Goal: Check status: Check status

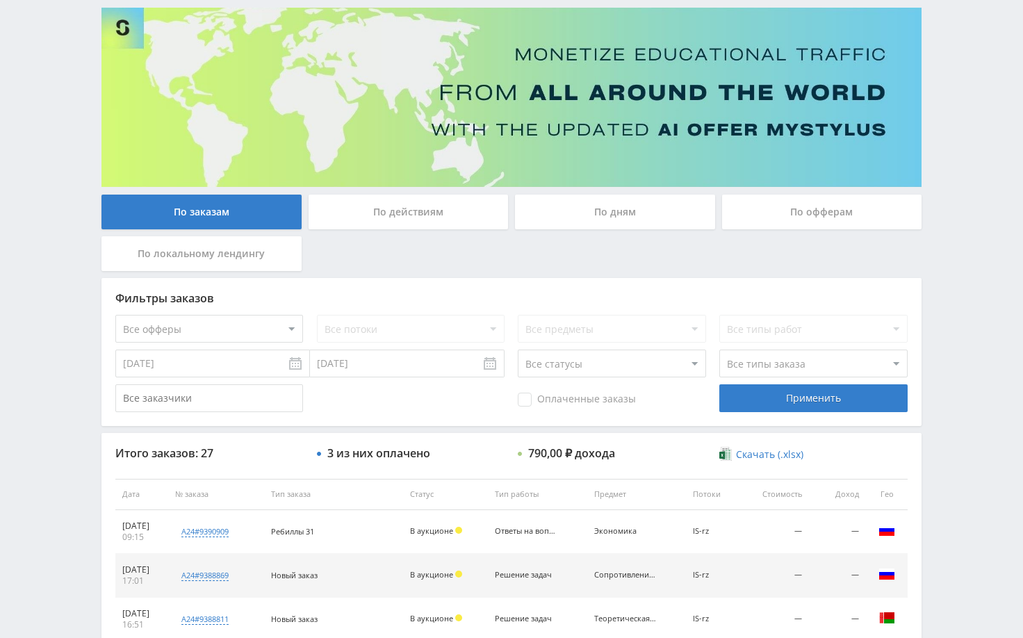
scroll to position [278, 0]
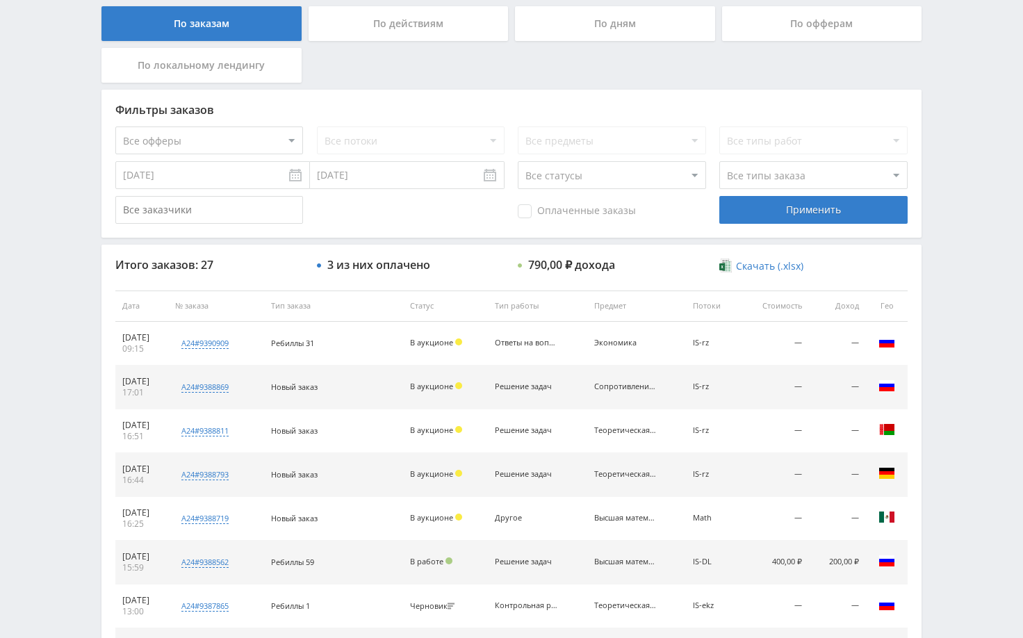
click at [999, 219] on div "Telegram-канал Инструменты База знаний Ваш менеджер: Alex Alex Online @edugram_…" at bounding box center [511, 305] width 1023 height 1167
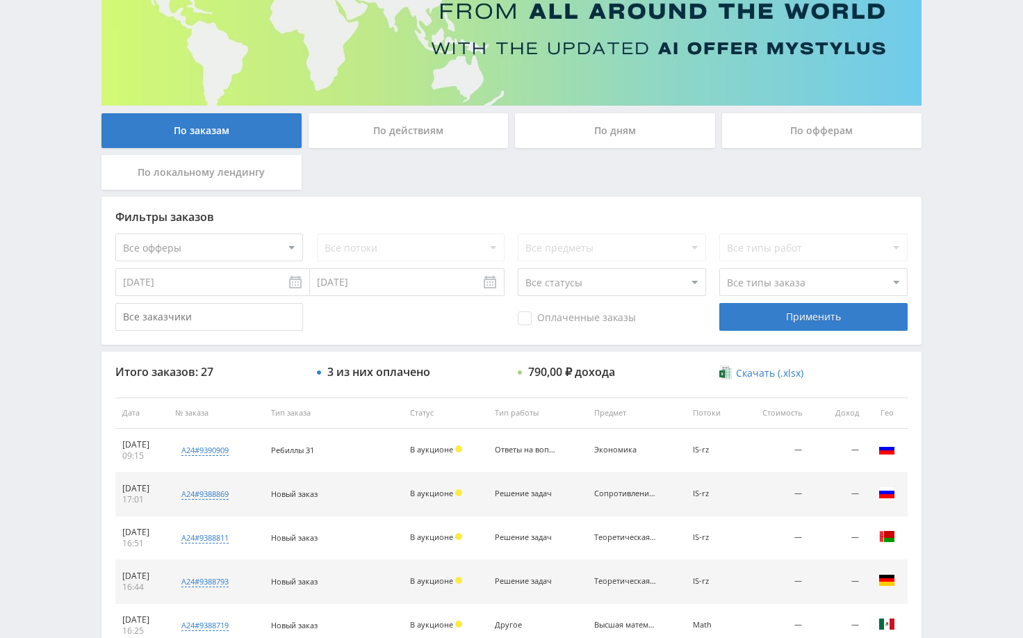
scroll to position [0, 0]
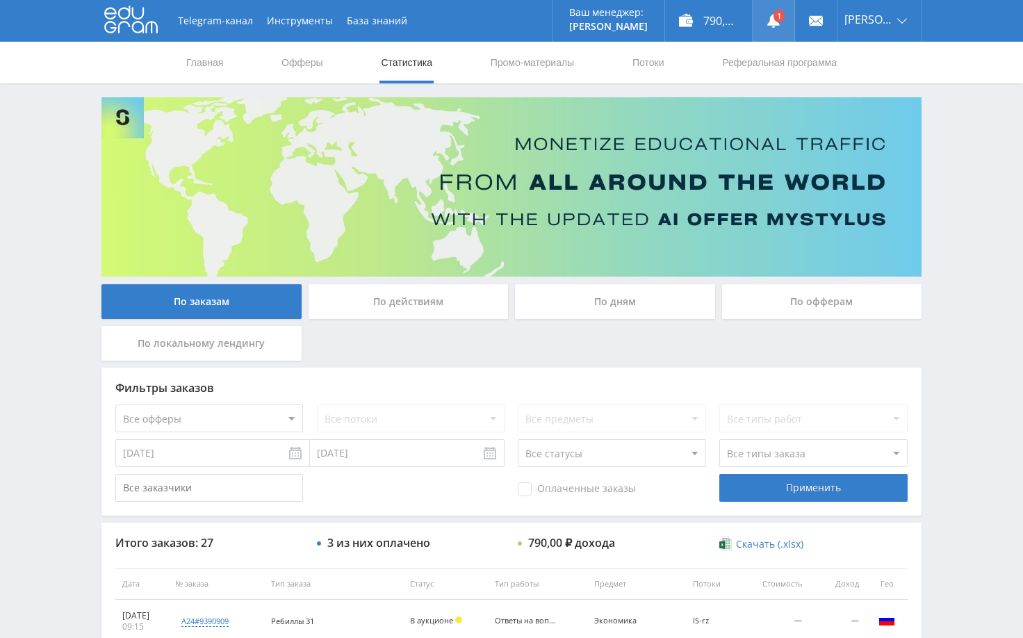
click at [780, 23] on use at bounding box center [773, 21] width 13 height 14
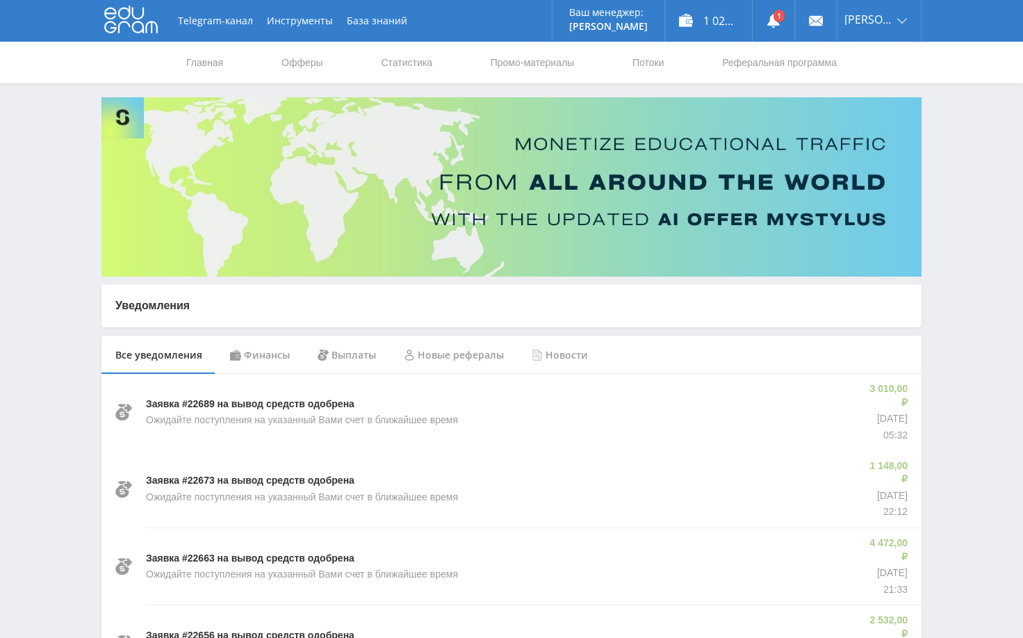
click at [262, 358] on div "Финансы" at bounding box center [260, 355] width 88 height 39
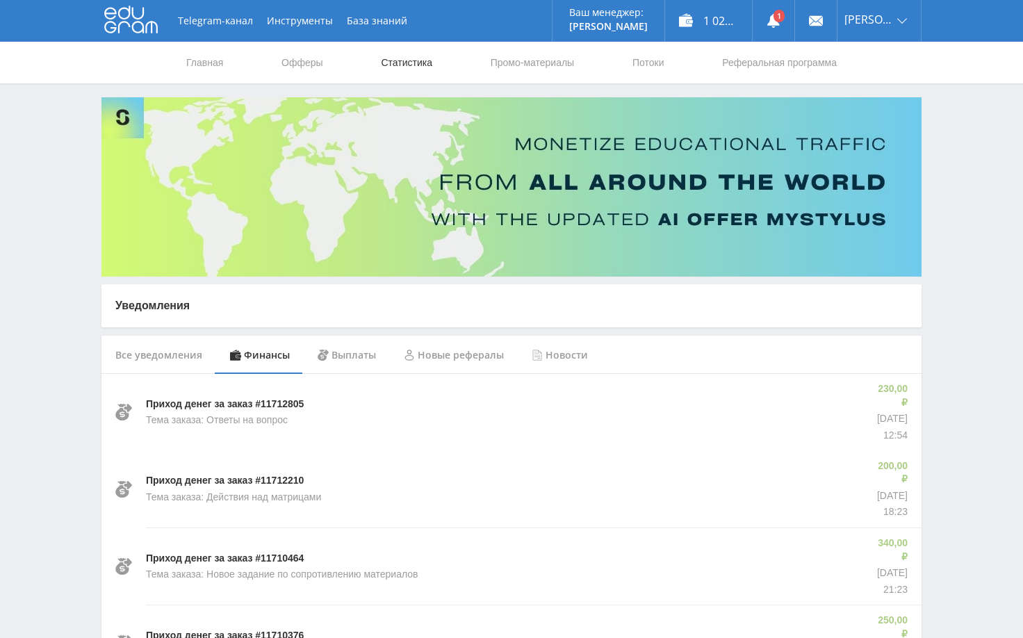
click at [402, 66] on link "Статистика" at bounding box center [406, 63] width 54 height 42
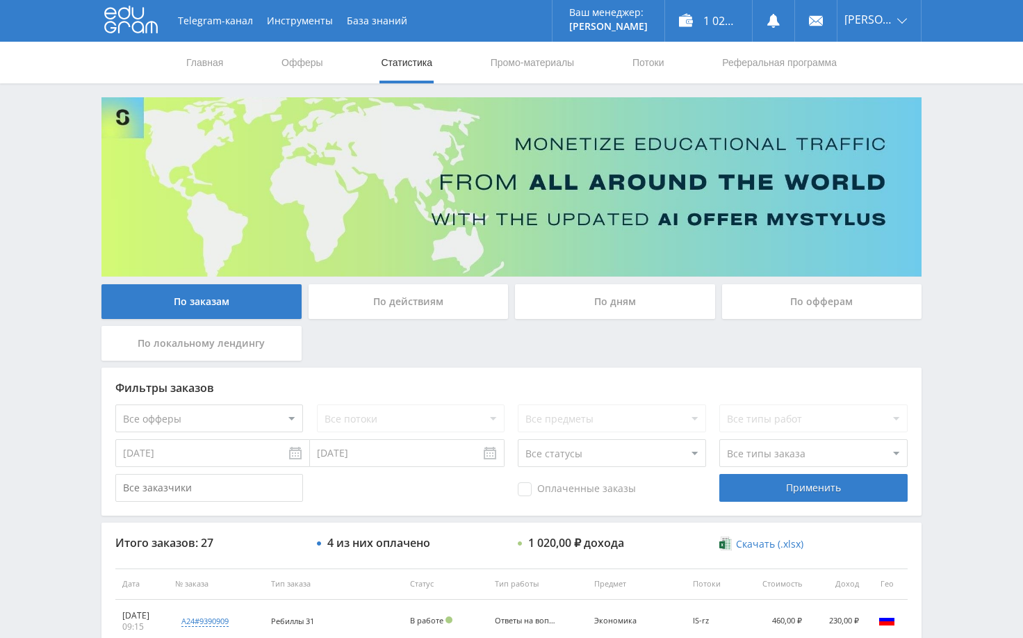
click at [974, 283] on div "Telegram-канал Инструменты База знаний Ваш менеджер: [PERSON_NAME] Online @edug…" at bounding box center [511, 583] width 1023 height 1167
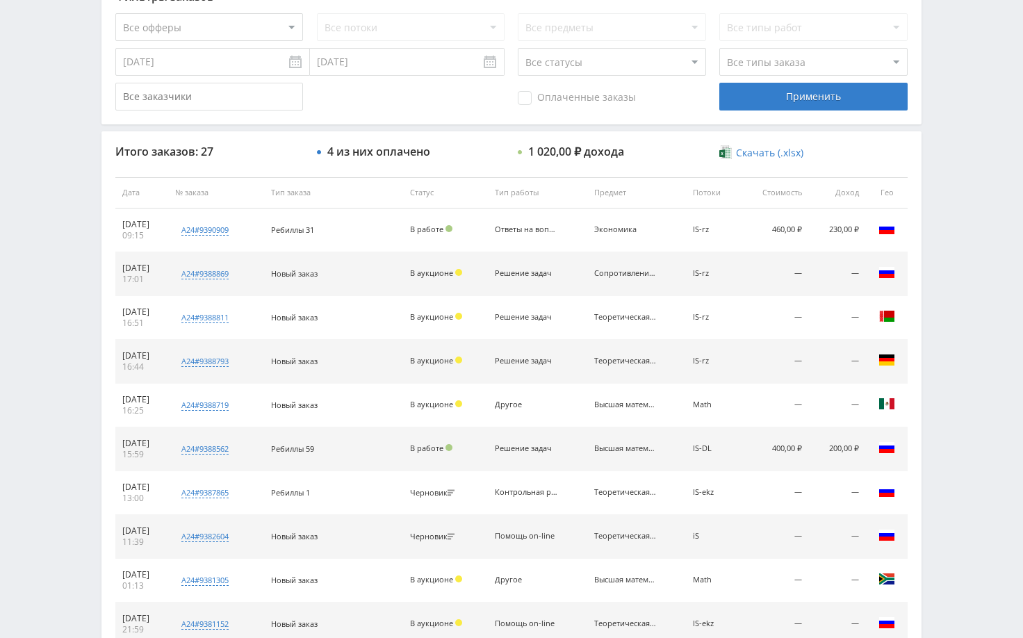
scroll to position [417, 0]
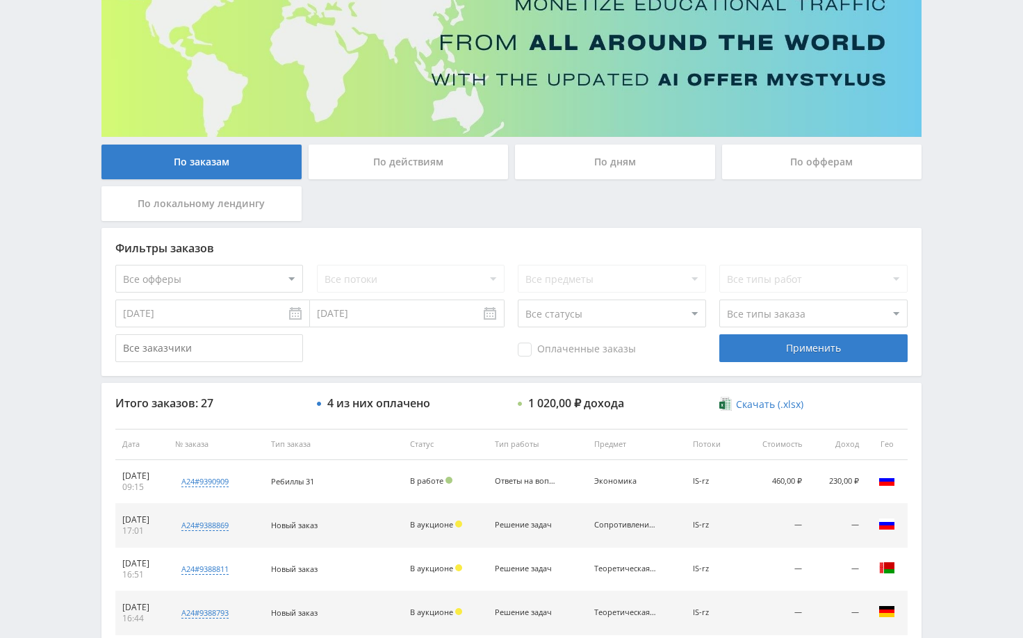
scroll to position [139, 0]
click at [966, 333] on div "Telegram-канал Инструменты База знаний Ваш менеджер: Alex Alex Online @edugram_…" at bounding box center [511, 444] width 1023 height 1167
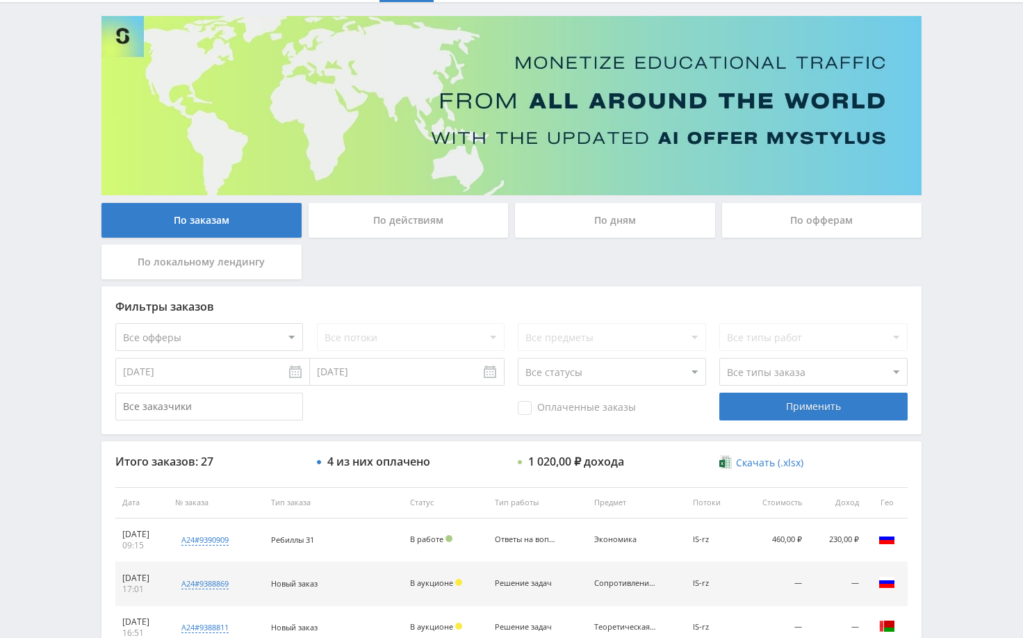
scroll to position [69, 0]
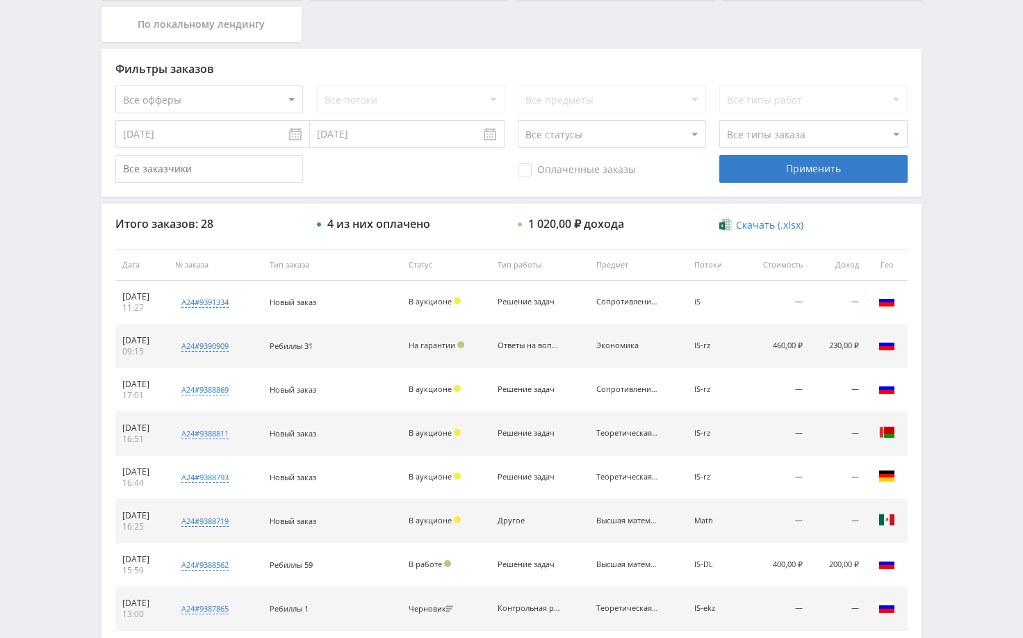
scroll to position [347, 0]
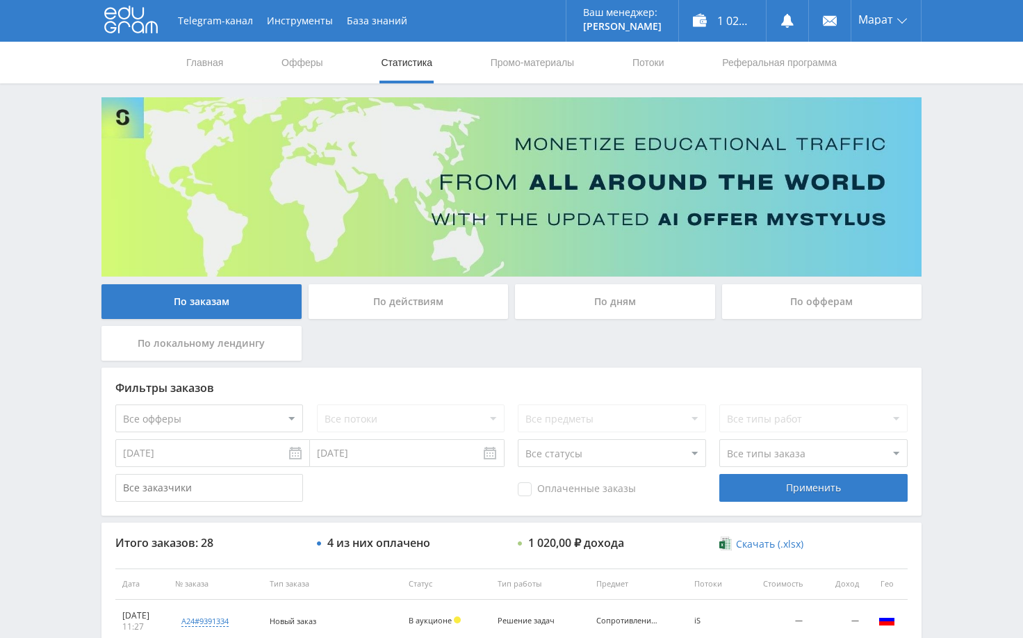
scroll to position [208, 0]
drag, startPoint x: 955, startPoint y: 358, endPoint x: 948, endPoint y: 367, distance: 11.4
click at [954, 358] on div "Telegram-канал Инструменты База знаний Ваш менеджер: Alex Alex Online @edugram_…" at bounding box center [511, 583] width 1023 height 1167
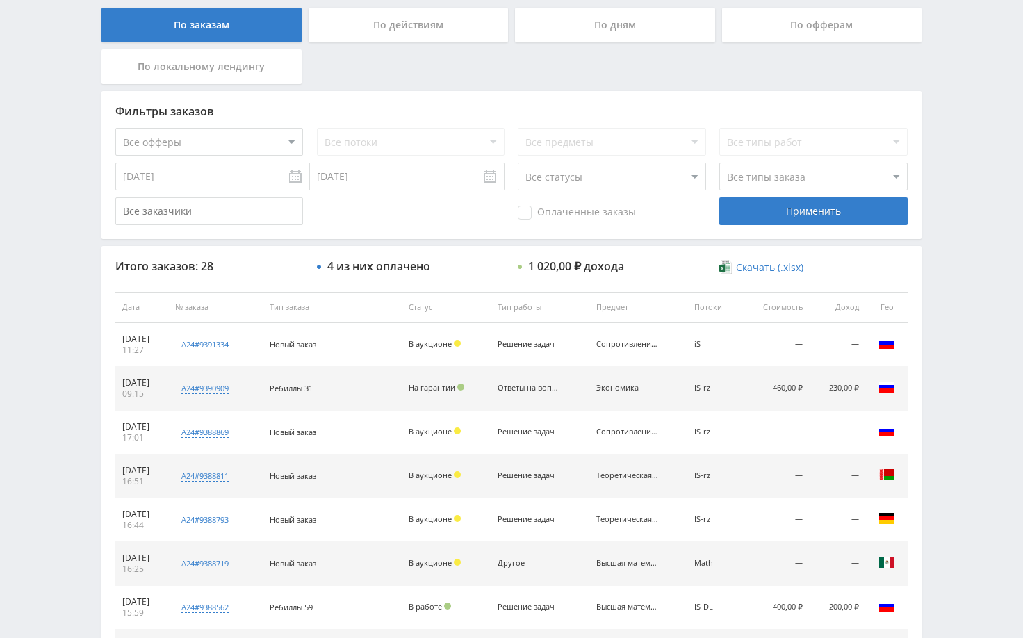
scroll to position [278, 0]
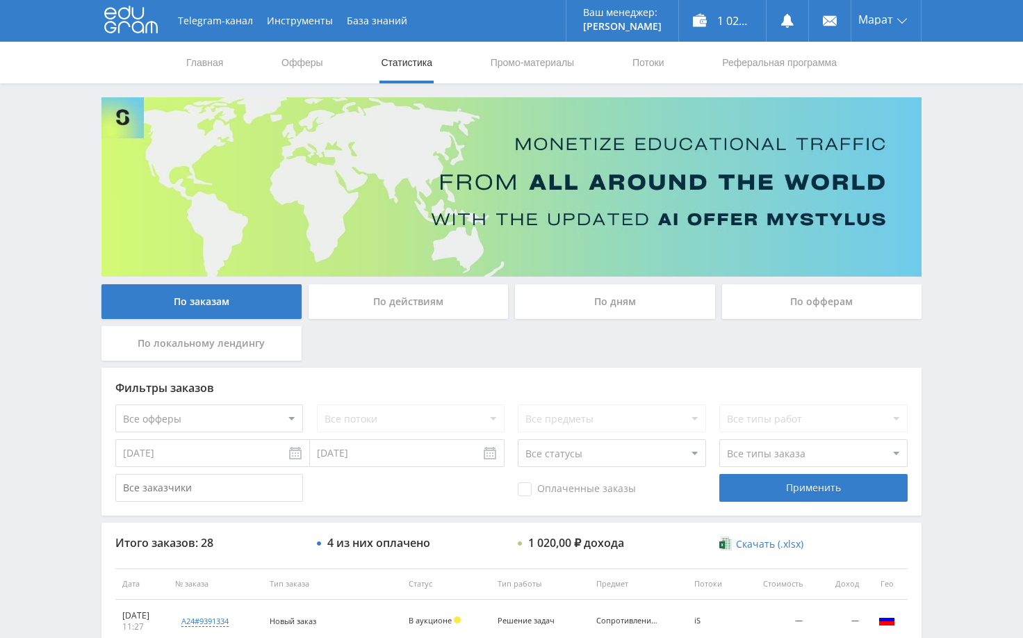
click at [965, 282] on div "Telegram-канал Инструменты База знаний Ваш менеджер: Alex Alex Online @edugram_…" at bounding box center [511, 583] width 1023 height 1167
click at [943, 171] on div "Telegram-канал Инструменты База знаний Ваш менеджер: Alex Alex Online @edugram_…" at bounding box center [511, 583] width 1023 height 1167
click at [951, 148] on div "Telegram-канал Инструменты База знаний Ваш менеджер: Alex Alex Online @edugram_…" at bounding box center [511, 583] width 1023 height 1167
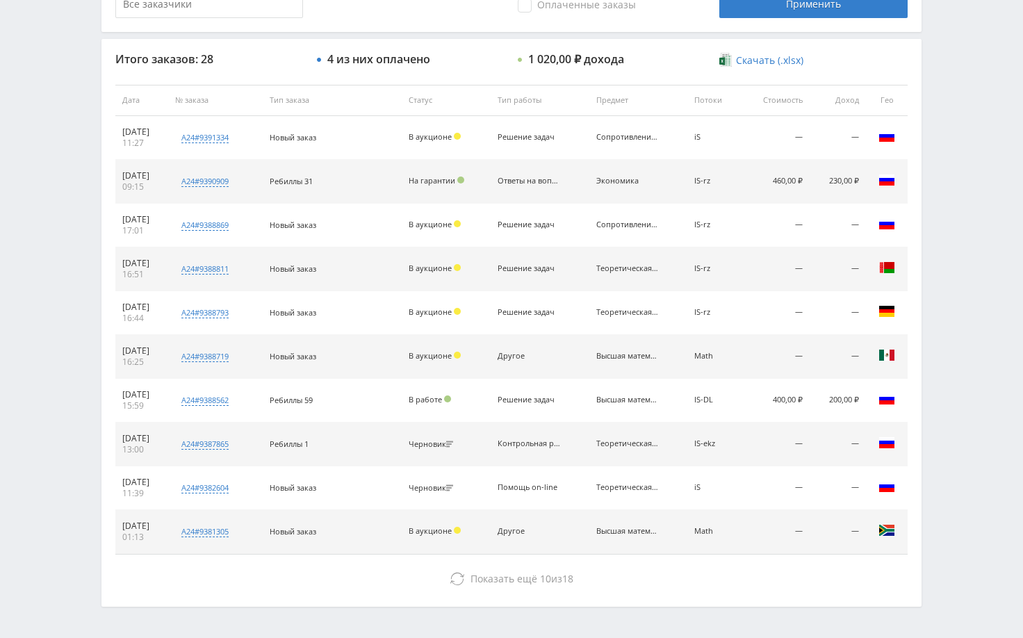
scroll to position [529, 0]
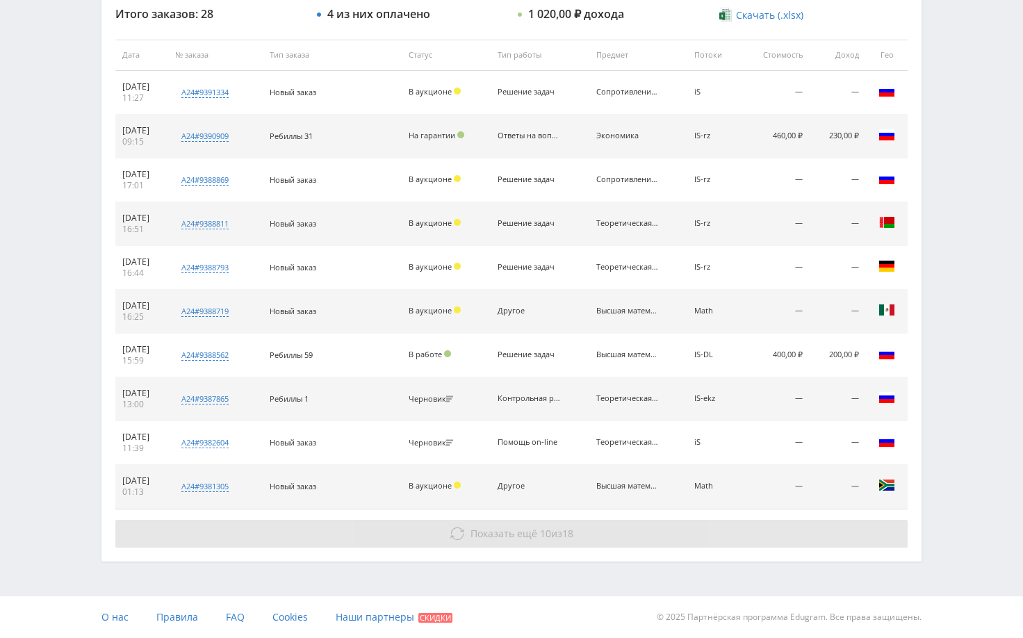
click at [778, 528] on button "Показать ещё 10 из 18" at bounding box center [511, 534] width 792 height 28
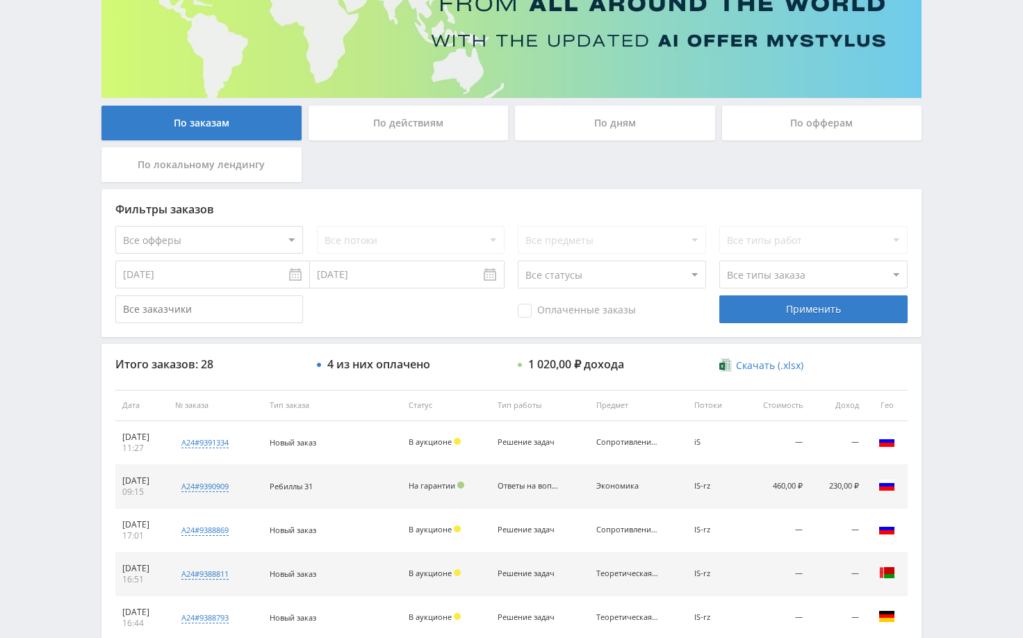
scroll to position [42, 0]
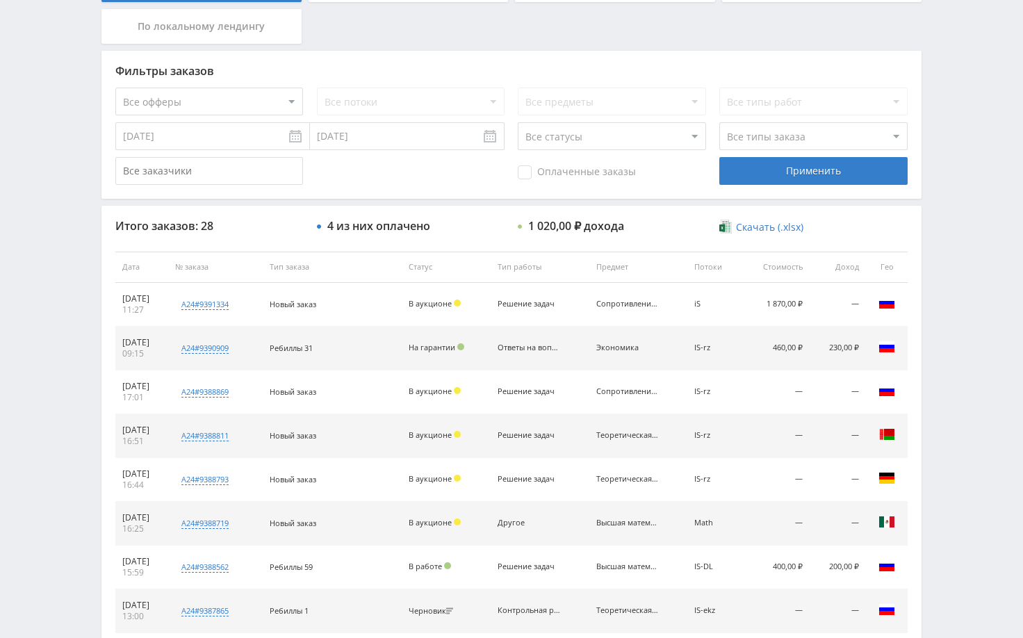
scroll to position [347, 0]
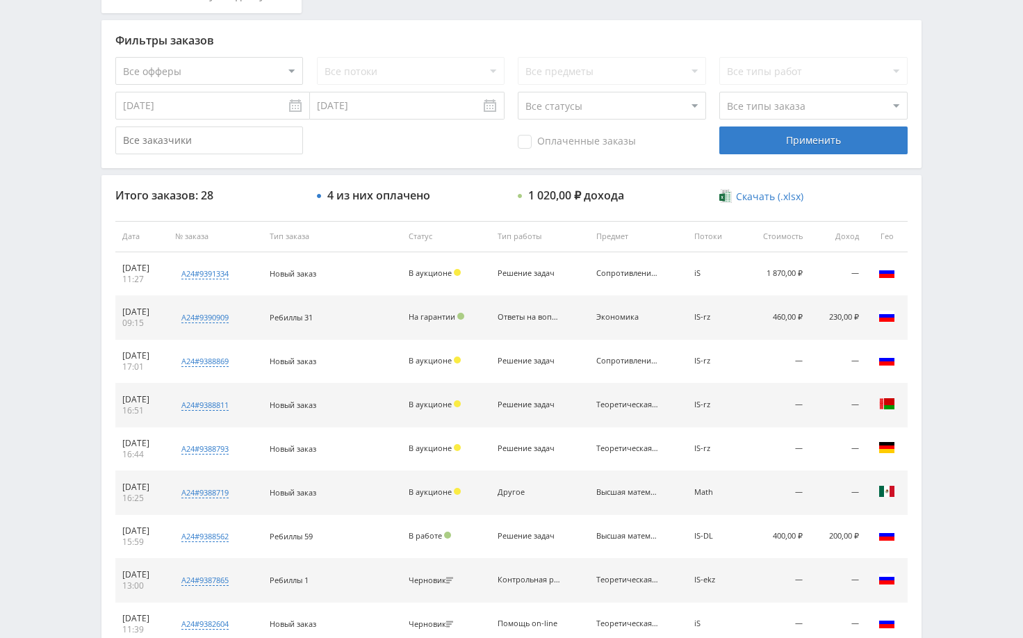
click at [965, 210] on div "Telegram-канал Инструменты База знаний Ваш менеджер: Alex Alex Online @edugram_…" at bounding box center [511, 236] width 1023 height 1167
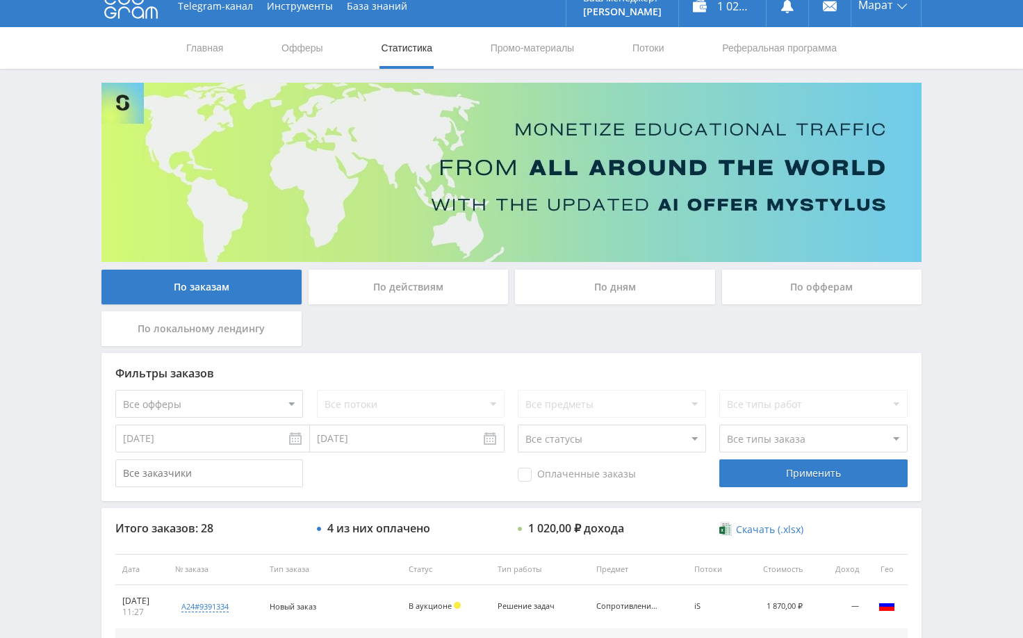
scroll to position [0, 0]
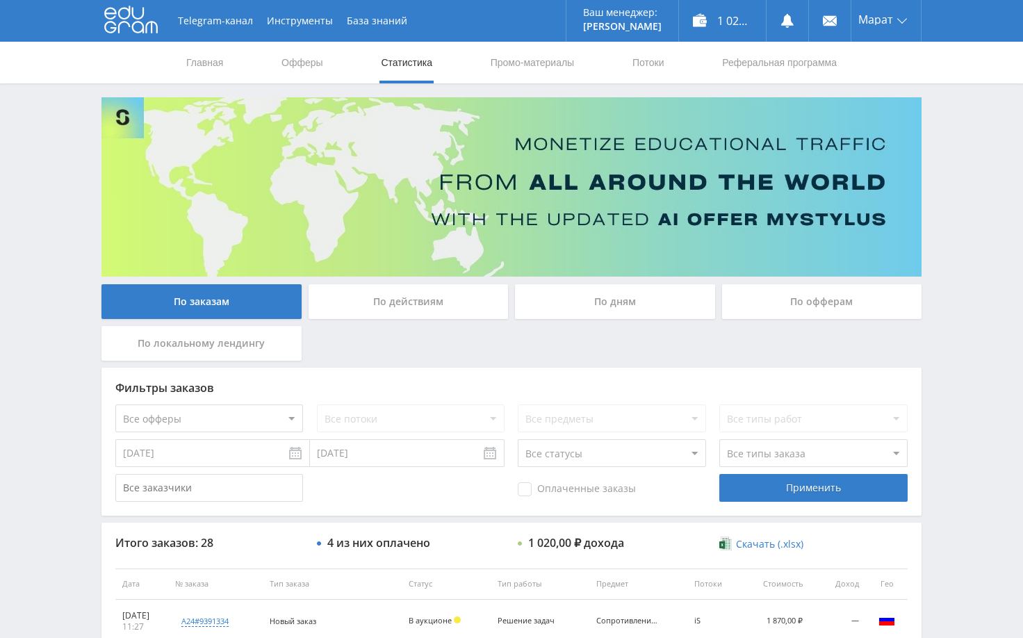
click at [983, 218] on div "Telegram-канал Инструменты База знаний Ваш менеджер: Alex Alex Online @edugram_…" at bounding box center [511, 583] width 1023 height 1167
click at [969, 193] on div "Telegram-канал Инструменты База знаний Ваш менеджер: Alex Alex Online @edugram_…" at bounding box center [511, 583] width 1023 height 1167
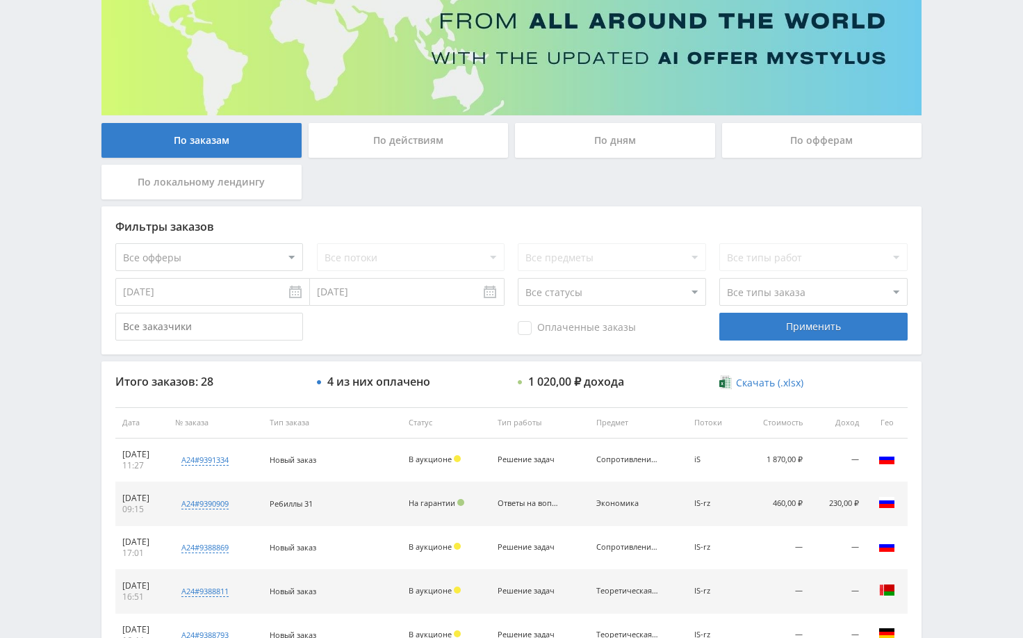
scroll to position [139, 0]
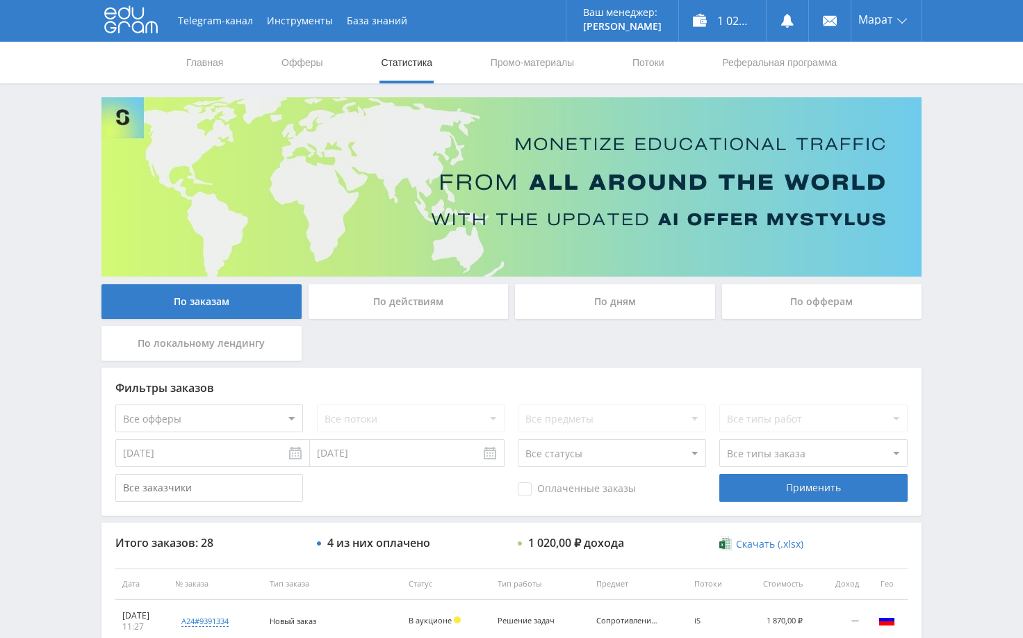
drag, startPoint x: 984, startPoint y: 190, endPoint x: 976, endPoint y: 171, distance: 21.2
click at [983, 190] on div "Telegram-канал Инструменты База знаний Ваш менеджер: Alex Alex Online @edugram_…" at bounding box center [511, 583] width 1023 height 1167
click at [789, 25] on use at bounding box center [787, 21] width 13 height 14
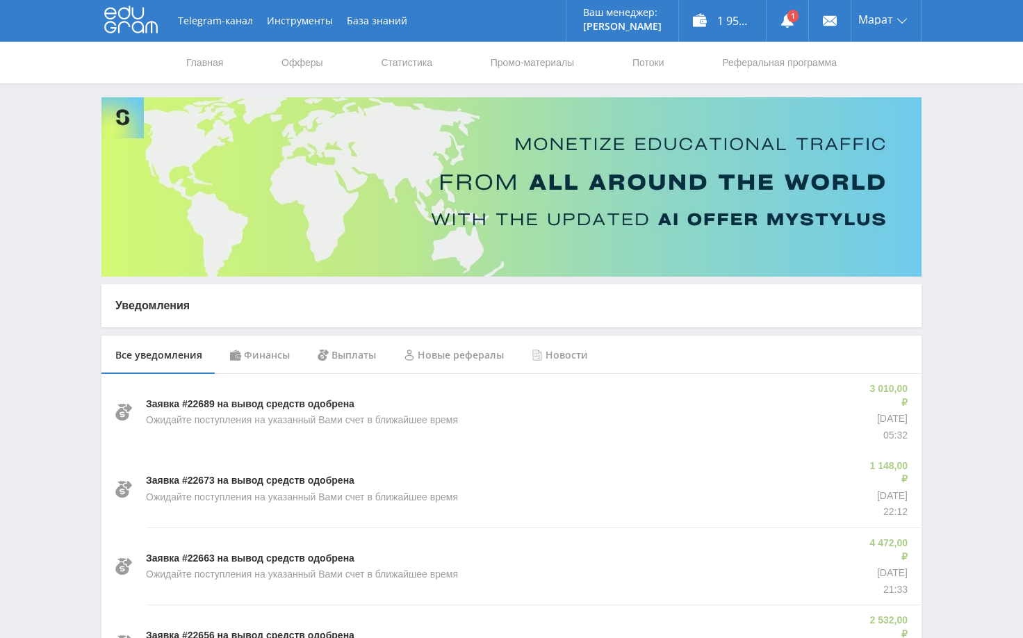
click at [277, 361] on div "Финансы" at bounding box center [260, 355] width 88 height 39
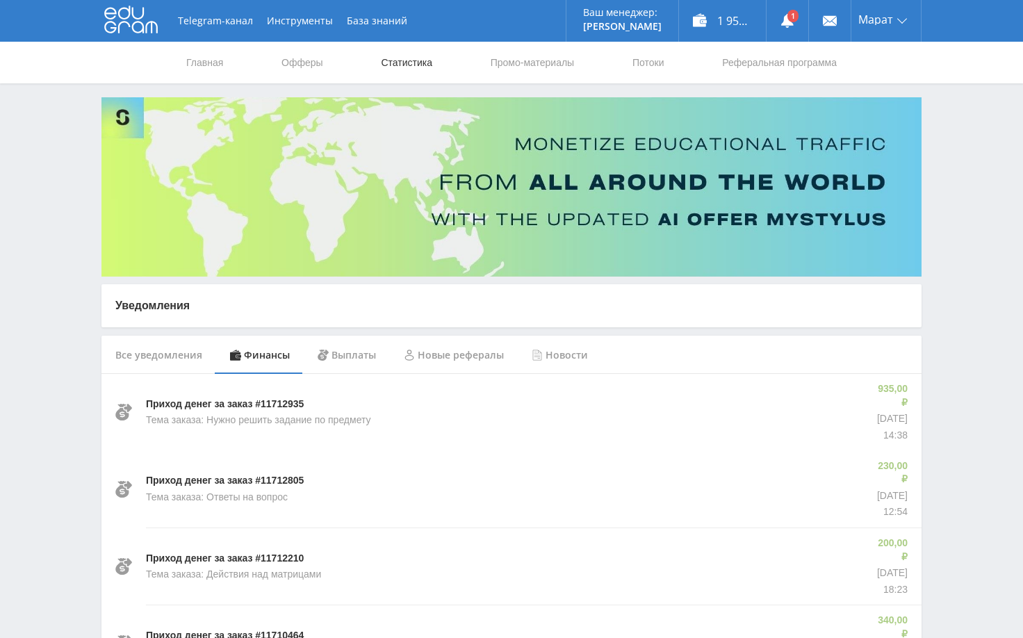
click at [394, 60] on link "Статистика" at bounding box center [406, 63] width 54 height 42
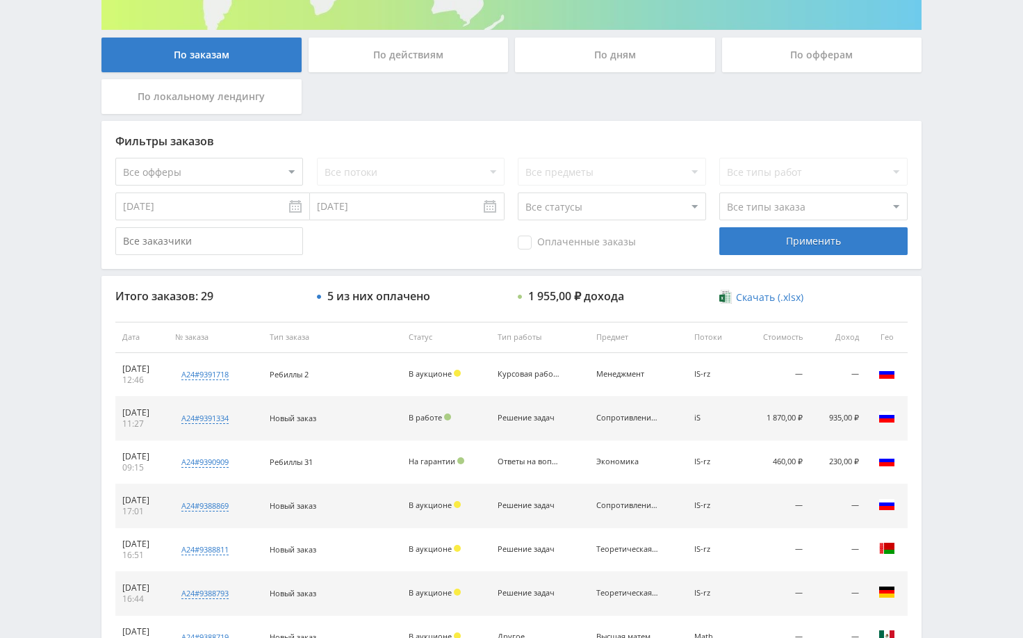
scroll to position [278, 0]
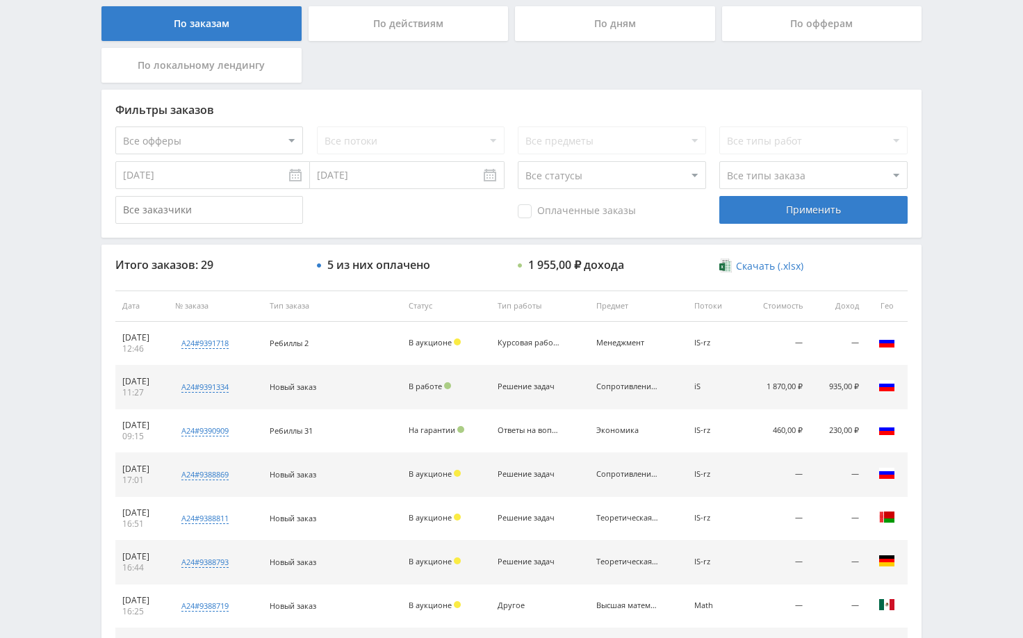
click at [993, 306] on div "Telegram-канал Инструменты База знаний Ваш менеджер: Alex Alex Online @edugram_…" at bounding box center [511, 305] width 1023 height 1167
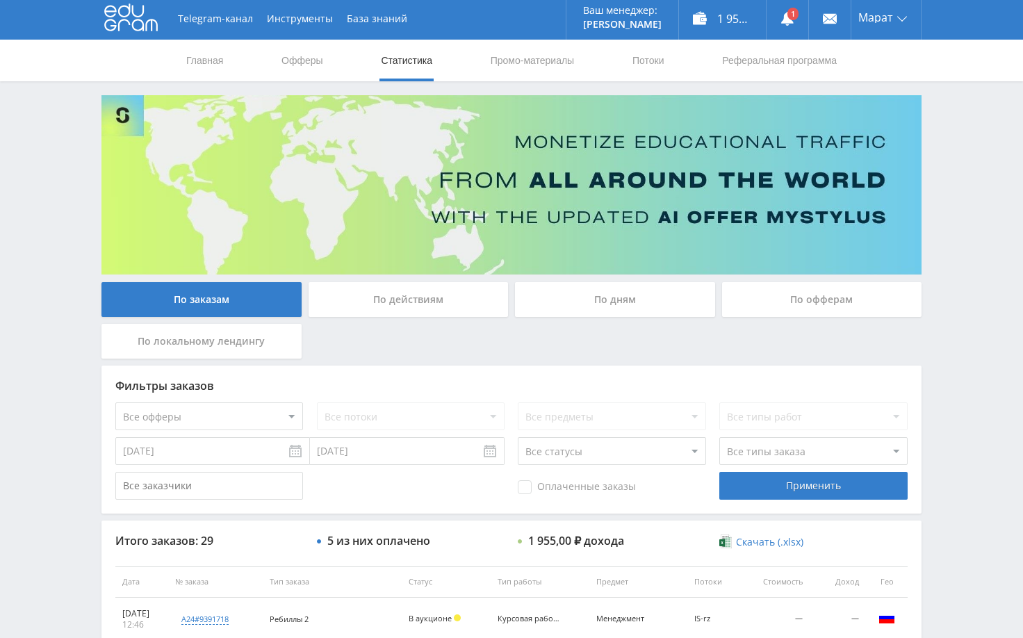
scroll to position [0, 0]
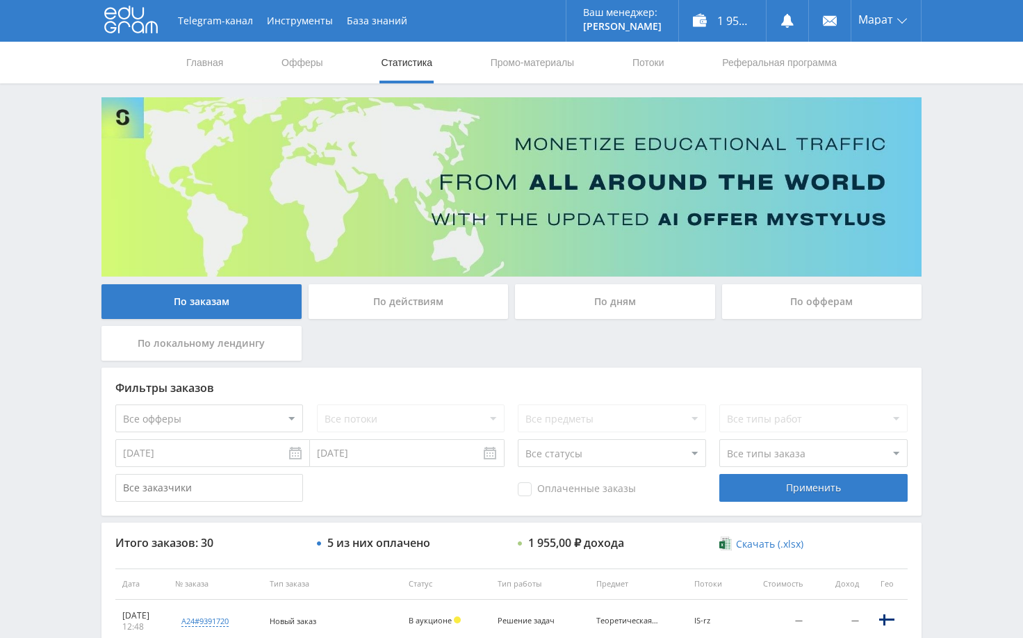
click at [948, 278] on div "Telegram-канал Инструменты База знаний Ваш менеджер: Alex Alex Online @edugram_…" at bounding box center [511, 583] width 1023 height 1167
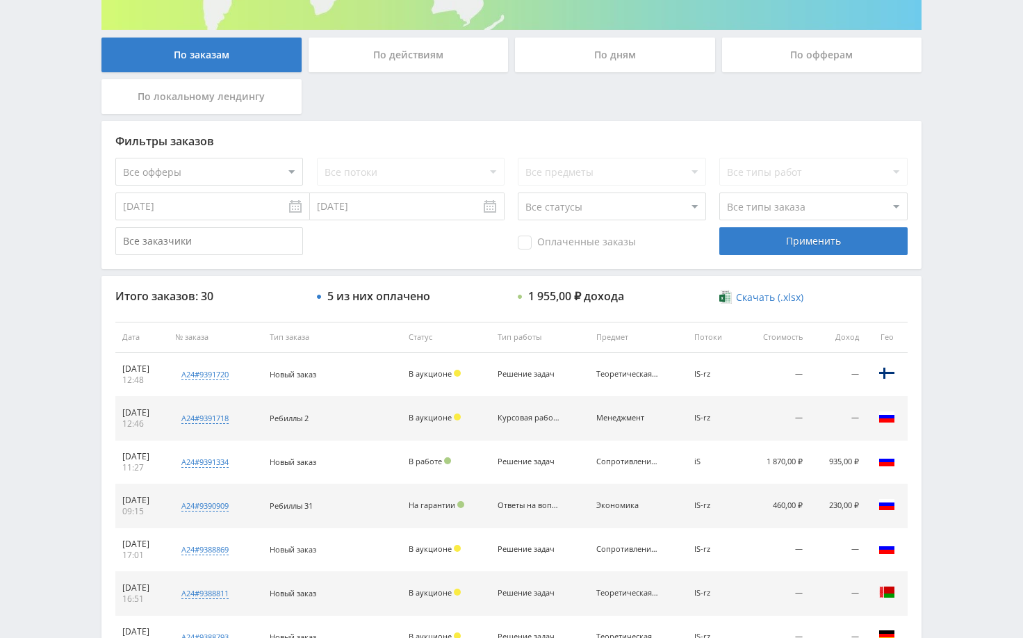
scroll to position [278, 0]
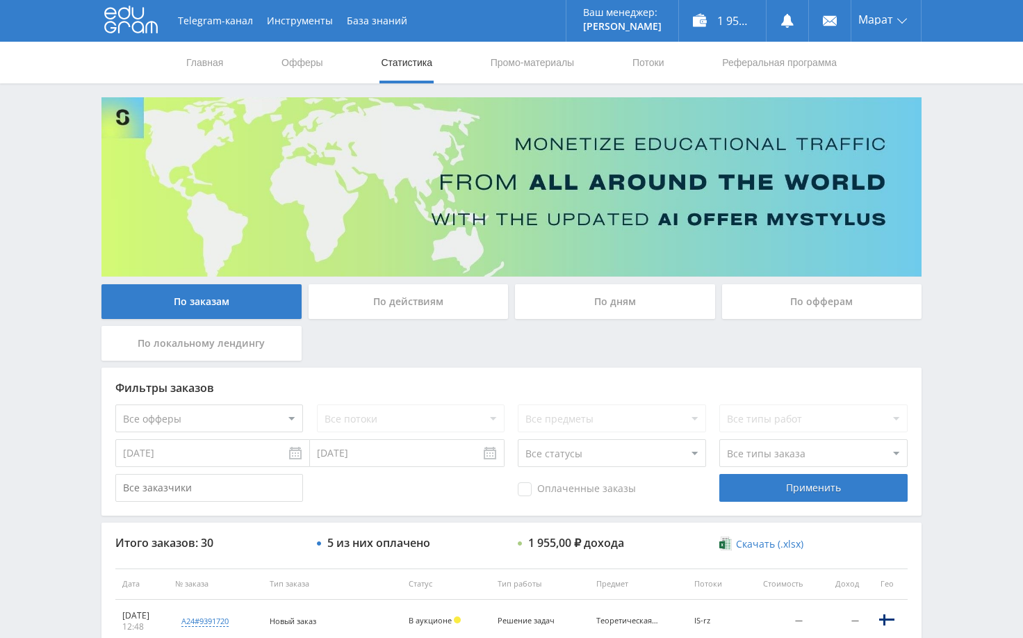
click at [943, 140] on div "Telegram-канал Инструменты База знаний Ваш менеджер: [PERSON_NAME] Alex Online …" at bounding box center [511, 583] width 1023 height 1167
click at [956, 251] on div "Telegram-канал Инструменты База знаний Ваш менеджер: Alex Alex Online @edugram_…" at bounding box center [511, 583] width 1023 height 1167
click at [969, 187] on div "Telegram-канал Инструменты База знаний Ваш менеджер: [PERSON_NAME] Online @edug…" at bounding box center [511, 583] width 1023 height 1167
click at [986, 174] on div "Telegram-канал Инструменты База знаний Ваш менеджер: [PERSON_NAME] Online @edug…" at bounding box center [511, 583] width 1023 height 1167
click at [981, 159] on div "Telegram-канал Инструменты База знаний Ваш менеджер: Alex Alex Online @edugram_…" at bounding box center [511, 583] width 1023 height 1167
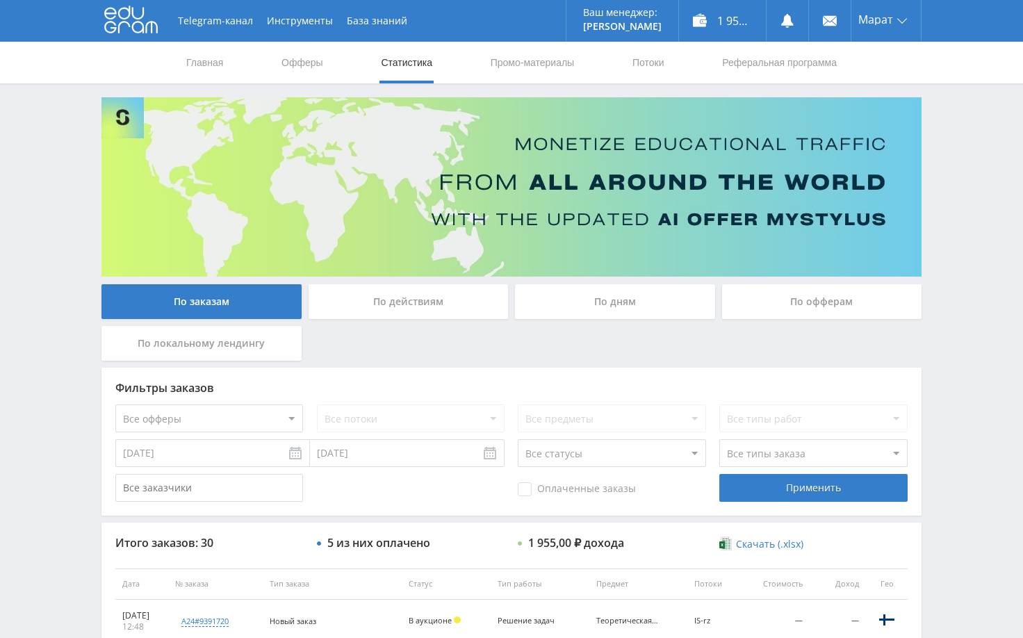
click at [976, 145] on div "Telegram-канал Инструменты База знаний Ваш менеджер: Alex Alex Online @edugram_…" at bounding box center [511, 583] width 1023 height 1167
click at [1001, 165] on div "Telegram-канал Инструменты База знаний Ваш менеджер: Alex Alex Online @edugram_…" at bounding box center [511, 583] width 1023 height 1167
click at [950, 177] on div "Telegram-канал Инструменты База знаний Ваш менеджер: Alex Alex Online @edugram_…" at bounding box center [511, 583] width 1023 height 1167
click at [932, 372] on div "Telegram-канал Инструменты База знаний Ваш менеджер: Alex Alex Online @edugram_…" at bounding box center [511, 583] width 1023 height 1167
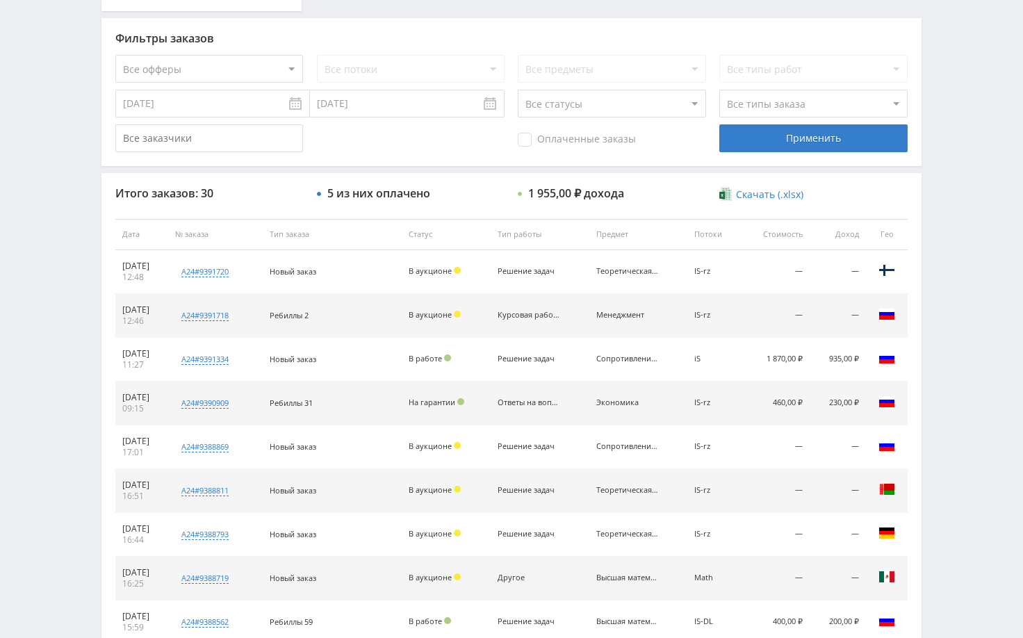
scroll to position [417, 0]
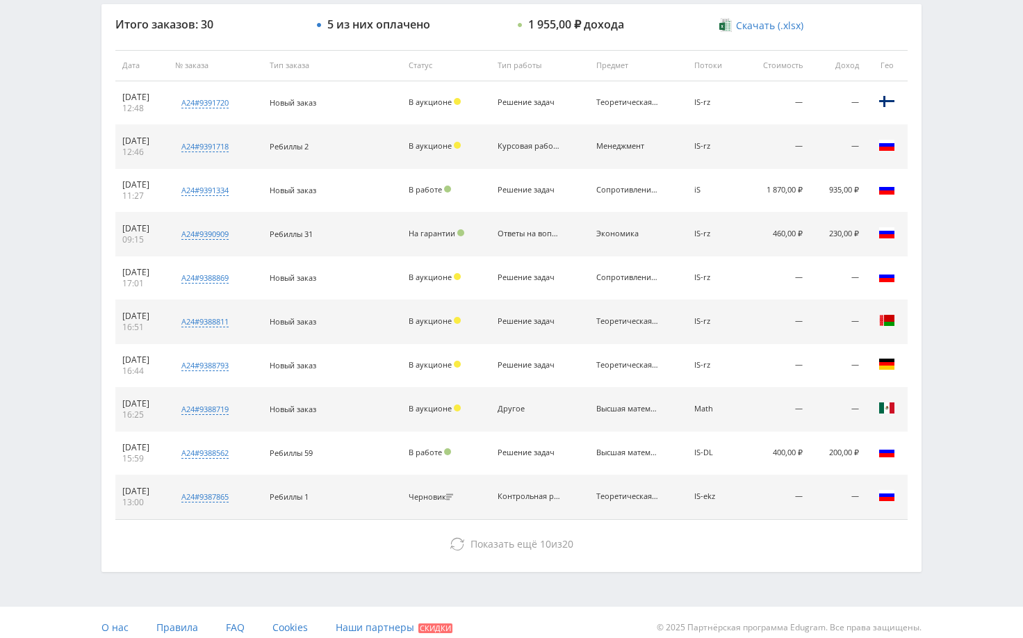
scroll to position [529, 0]
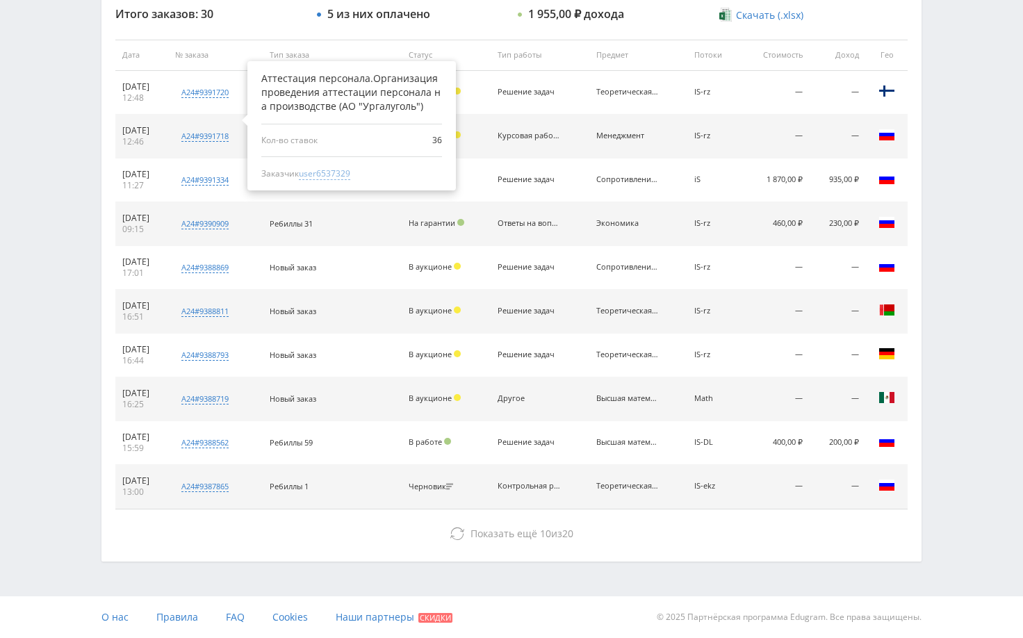
click at [336, 174] on span "user6537329" at bounding box center [324, 173] width 51 height 13
type input "28.08.2024"
type input "user6537329"
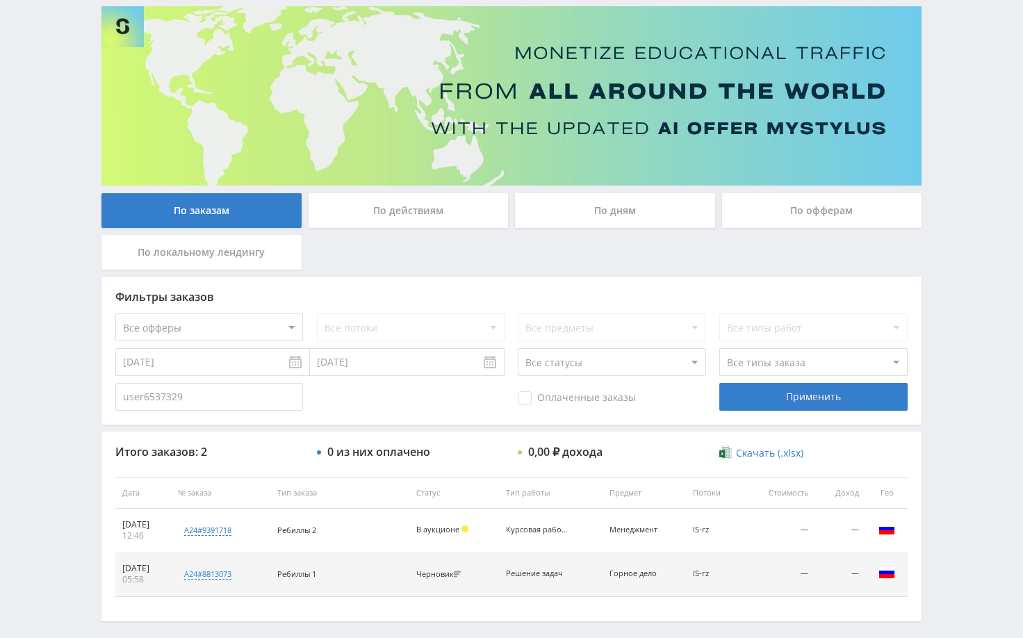
scroll to position [151, 0]
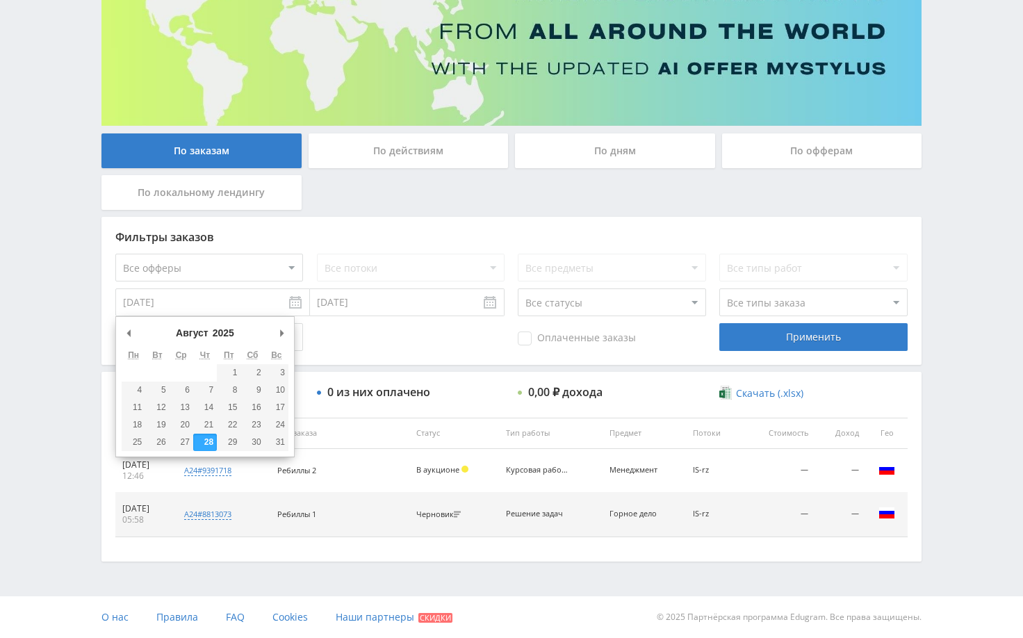
click at [257, 305] on input "28.08.2024" at bounding box center [212, 302] width 195 height 28
click at [234, 335] on select "2015 2016 2017 2018 2019 2020 2021 2022 2023 2024 2025" at bounding box center [230, 333] width 38 height 14
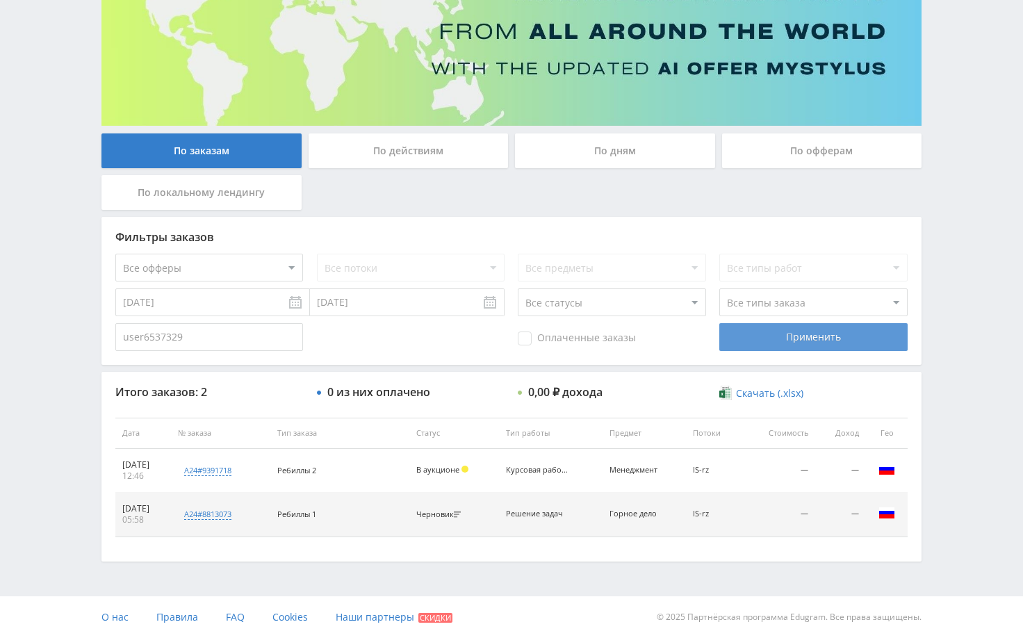
click at [794, 336] on div "Применить" at bounding box center [813, 337] width 188 height 28
click at [242, 302] on input "01.08.2024" at bounding box center [212, 302] width 195 height 28
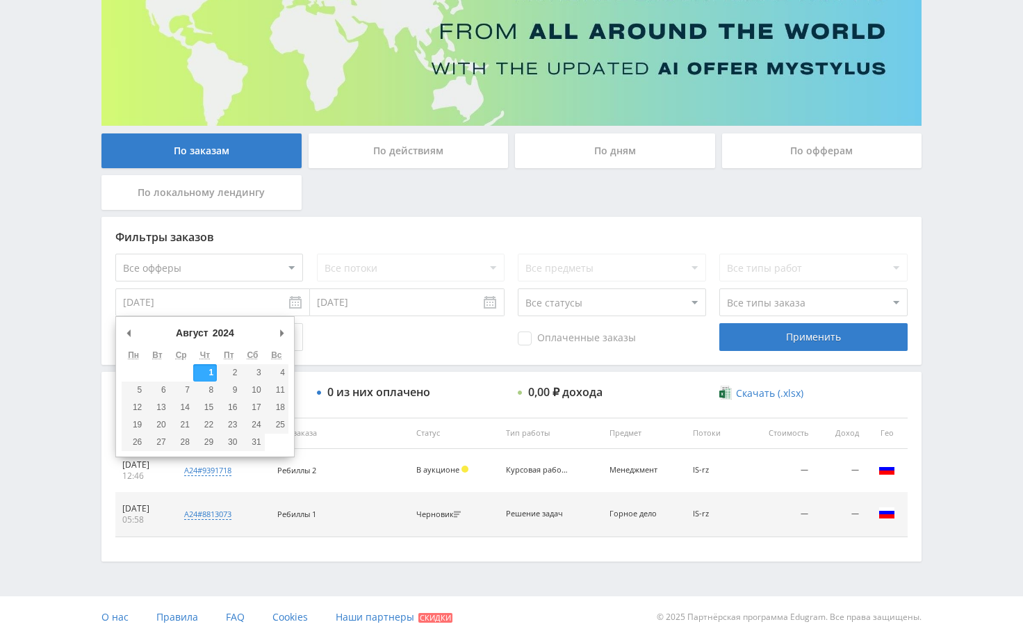
click at [227, 339] on select "2015 2016 2017 2018 2019 2020 2021 2022 2023 2024 2025" at bounding box center [230, 333] width 38 height 14
type input "01.08.2023"
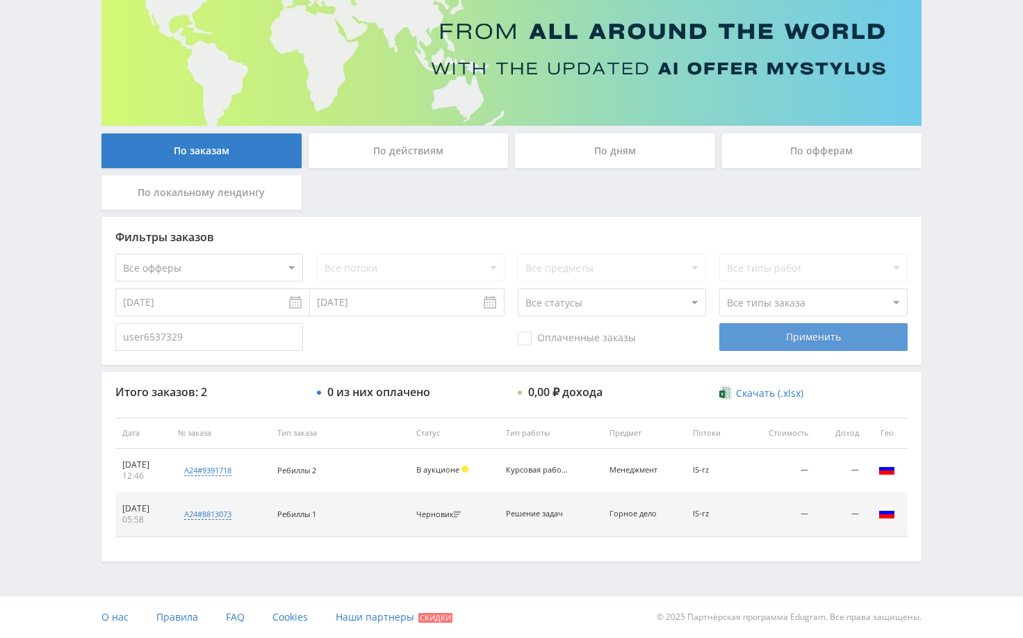
click at [762, 331] on div "Применить" at bounding box center [813, 337] width 188 height 28
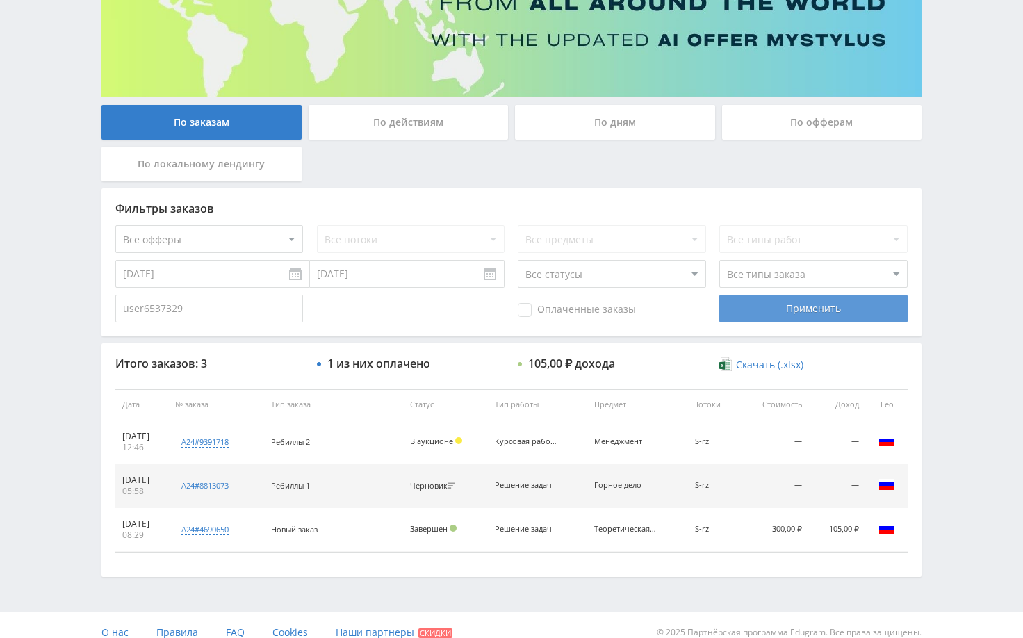
scroll to position [195, 0]
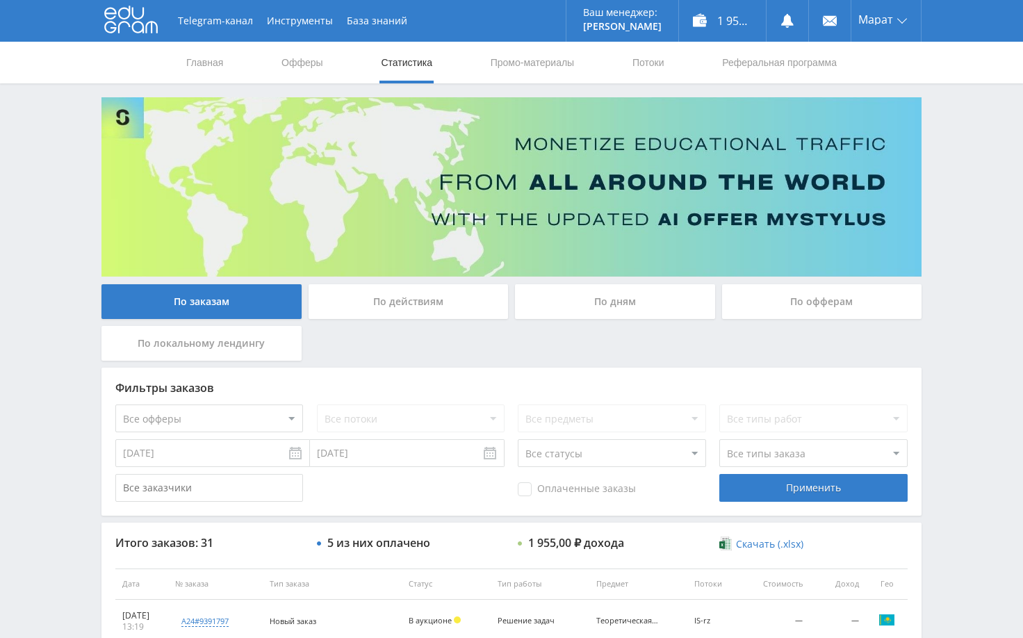
click at [982, 137] on div "Telegram-канал Инструменты База знаний Ваш менеджер: [PERSON_NAME] Online @edug…" at bounding box center [511, 583] width 1023 height 1167
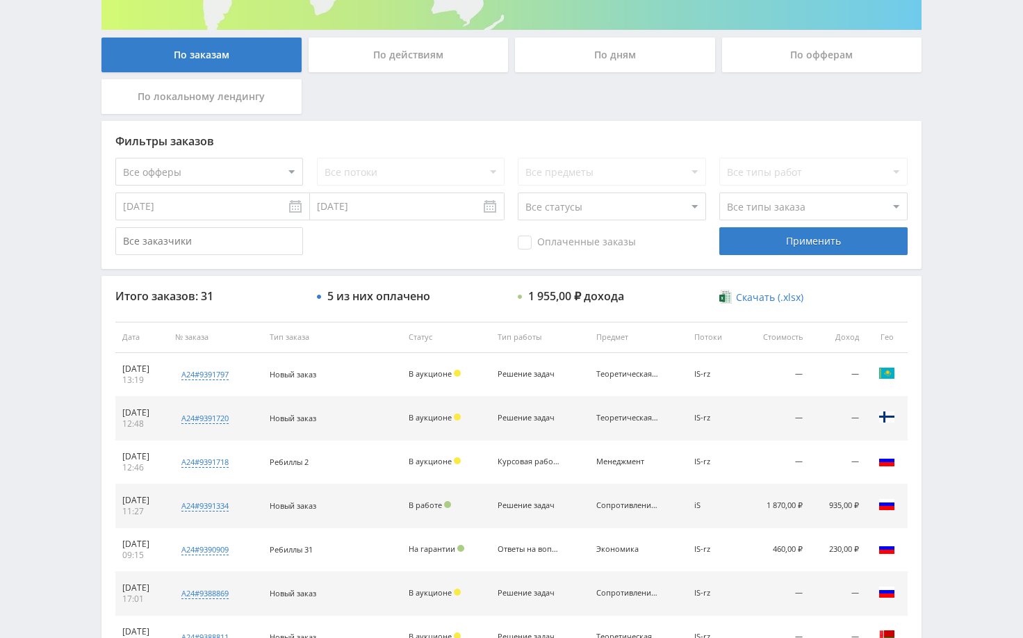
scroll to position [278, 0]
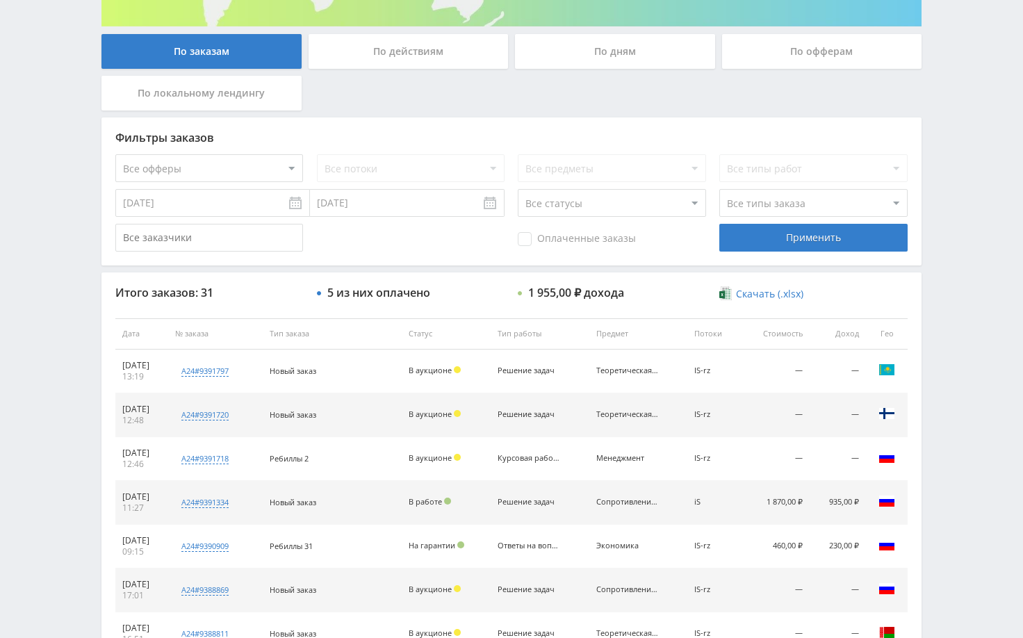
scroll to position [347, 0]
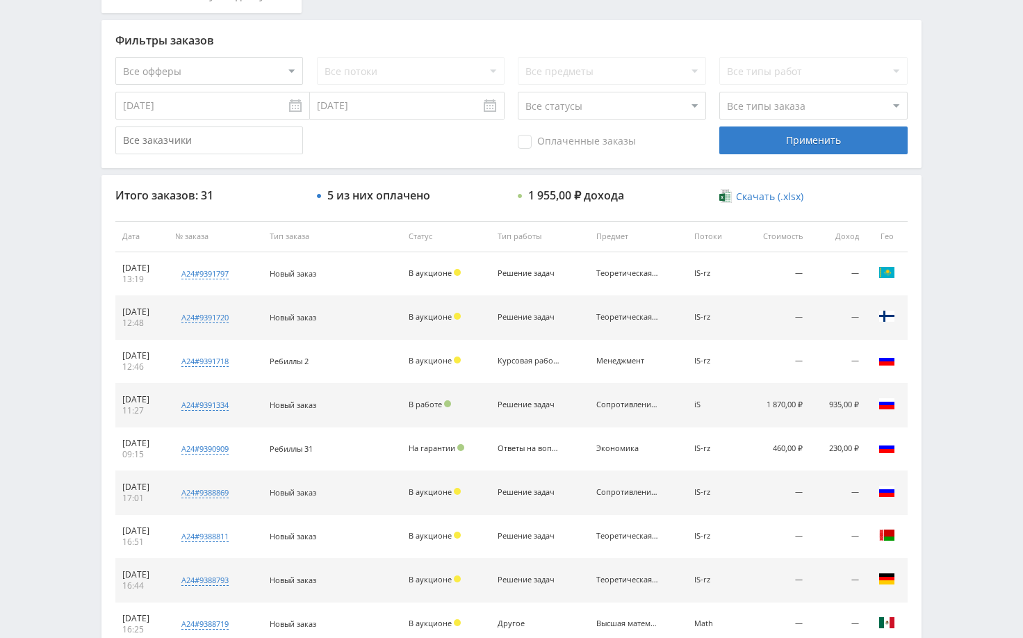
click at [963, 288] on div "Telegram-канал Инструменты База знаний Ваш менеджер: [PERSON_NAME] Online @edug…" at bounding box center [511, 236] width 1023 height 1167
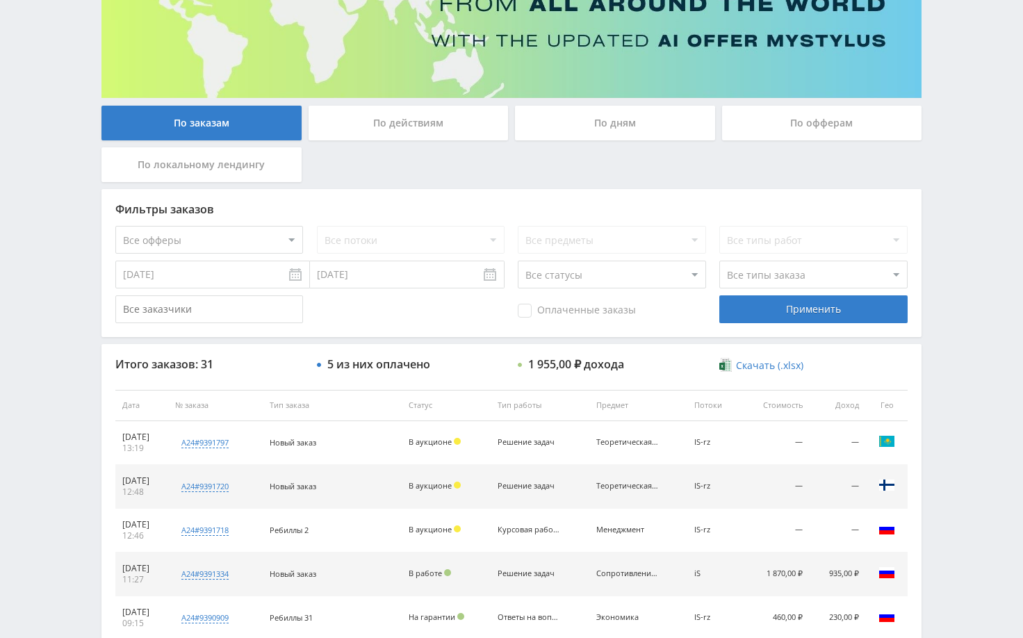
scroll to position [112, 0]
